Goal: Navigation & Orientation: Find specific page/section

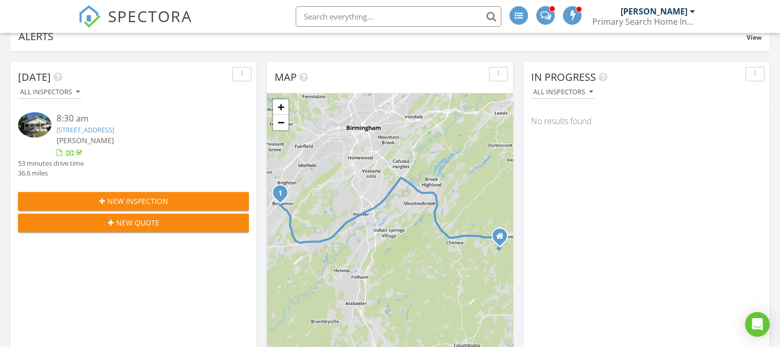
scroll to position [164, 0]
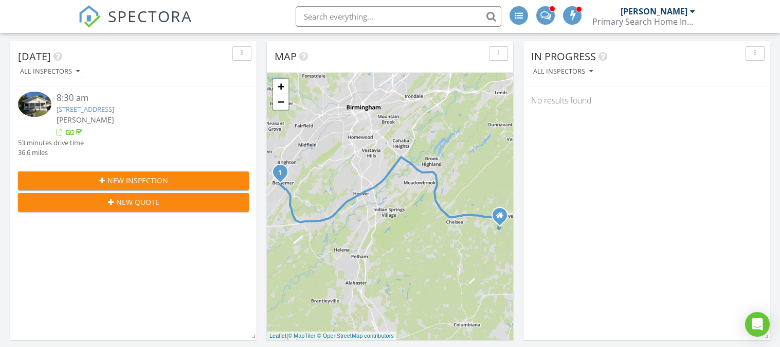
click at [578, 13] on span at bounding box center [573, 14] width 10 height 9
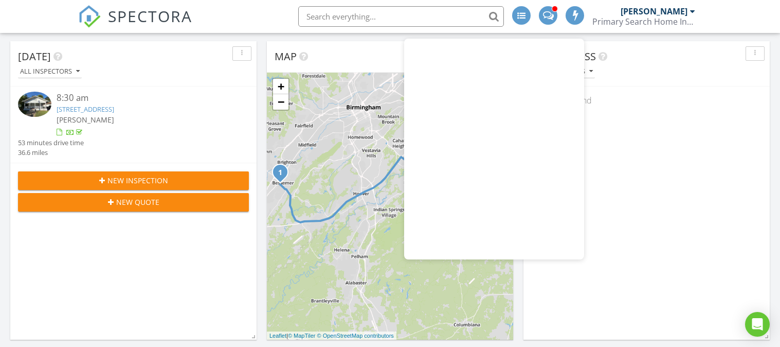
scroll to position [0, 0]
click at [546, 12] on span at bounding box center [548, 14] width 11 height 9
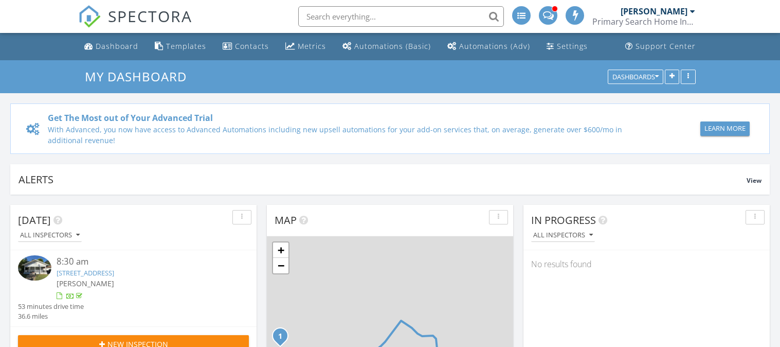
scroll to position [936, 781]
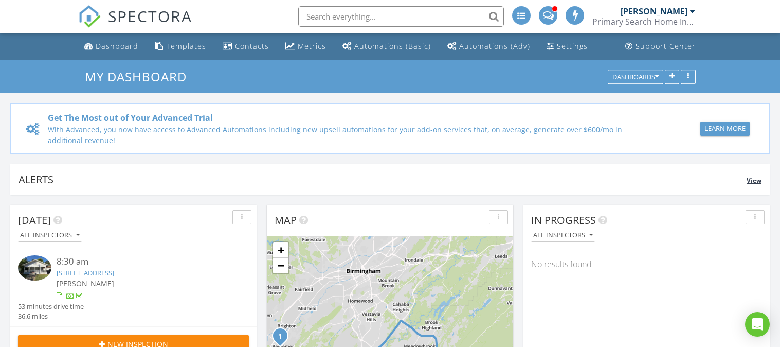
click at [181, 187] on div "Alerts View" at bounding box center [390, 179] width 760 height 30
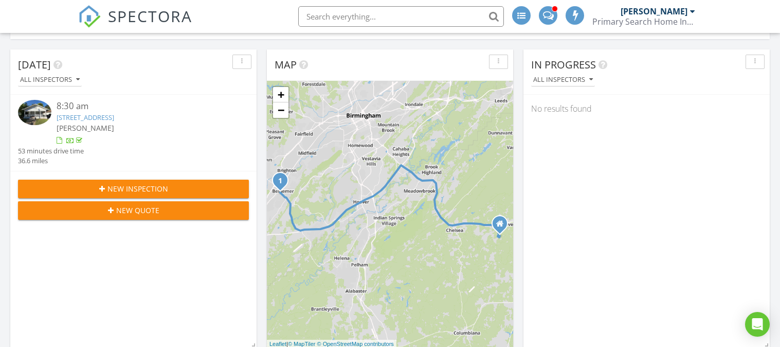
scroll to position [315, 0]
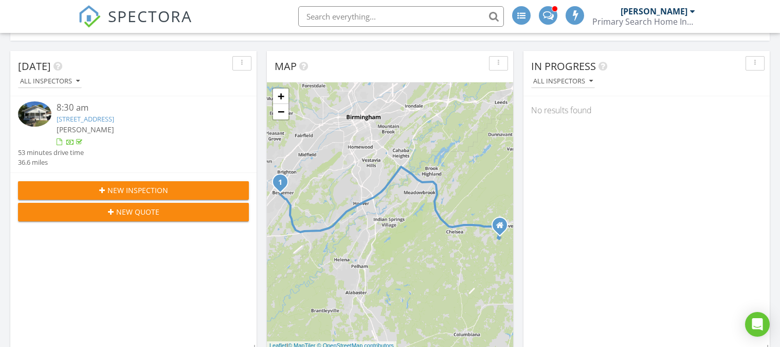
click at [603, 230] on div "In Progress All Inspectors No results found" at bounding box center [647, 200] width 246 height 298
